Goal: Register for event/course

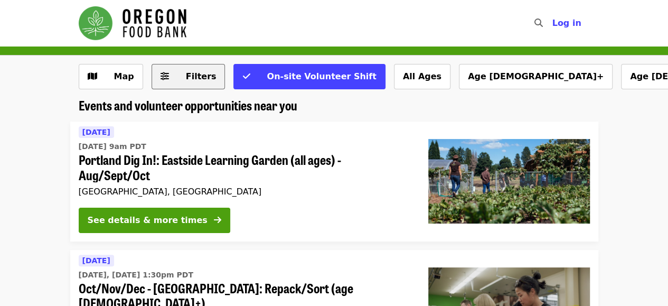
click at [192, 77] on span "Filters" at bounding box center [201, 76] width 31 height 10
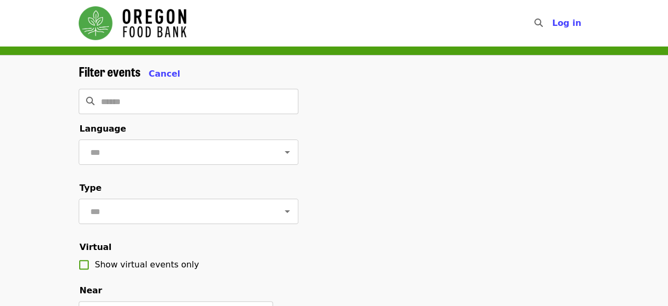
click at [154, 66] on div "Filter events Cancel" at bounding box center [189, 72] width 220 height 16
click at [163, 73] on span "Cancel" at bounding box center [165, 74] width 32 height 10
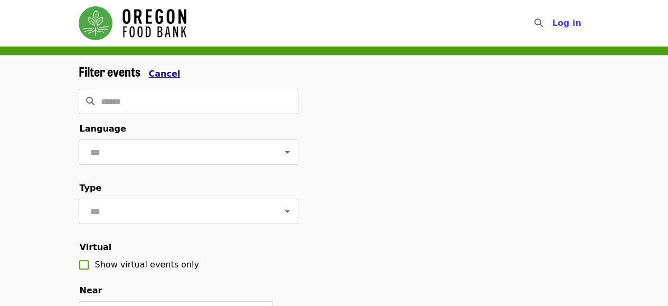
click at [167, 69] on span "Cancel" at bounding box center [165, 74] width 32 height 10
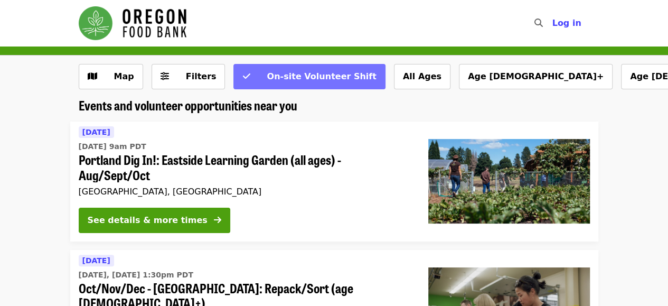
scroll to position [6, 0]
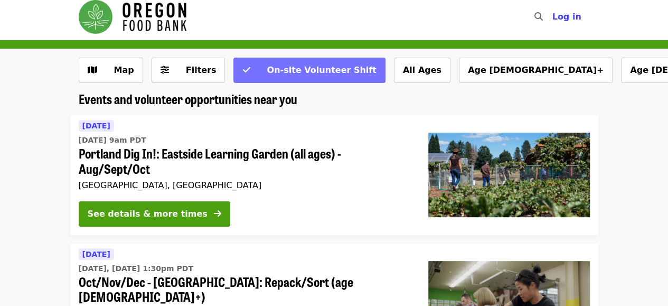
click at [292, 66] on span "On-site Volunteer Shift" at bounding box center [321, 70] width 109 height 10
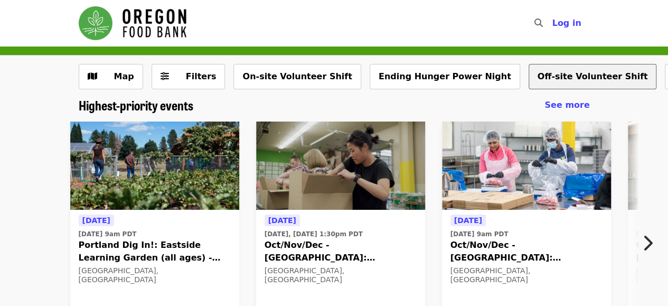
click at [529, 73] on button "Off-site Volunteer Shift" at bounding box center [593, 76] width 128 height 25
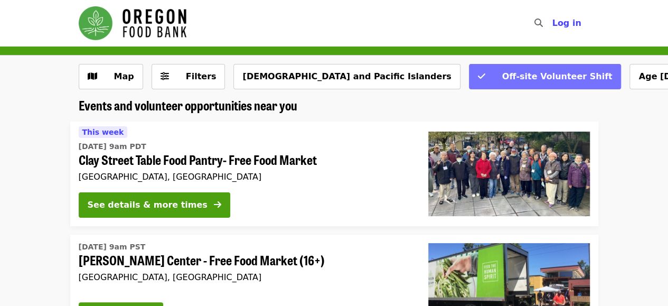
click at [502, 73] on span "Off-site Volunteer Shift" at bounding box center [557, 76] width 110 height 10
